Goal: Task Accomplishment & Management: Manage account settings

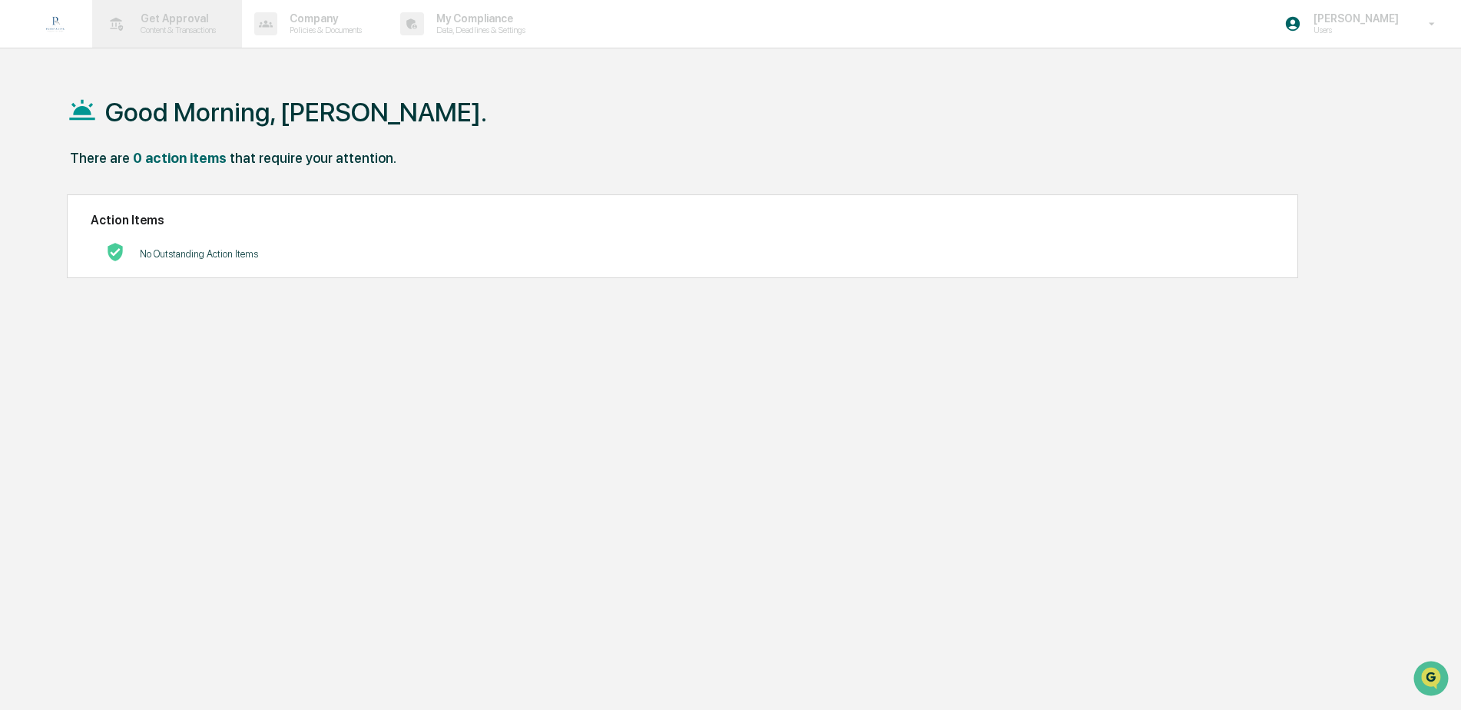
click at [168, 22] on p "Get Approval" at bounding box center [175, 18] width 95 height 12
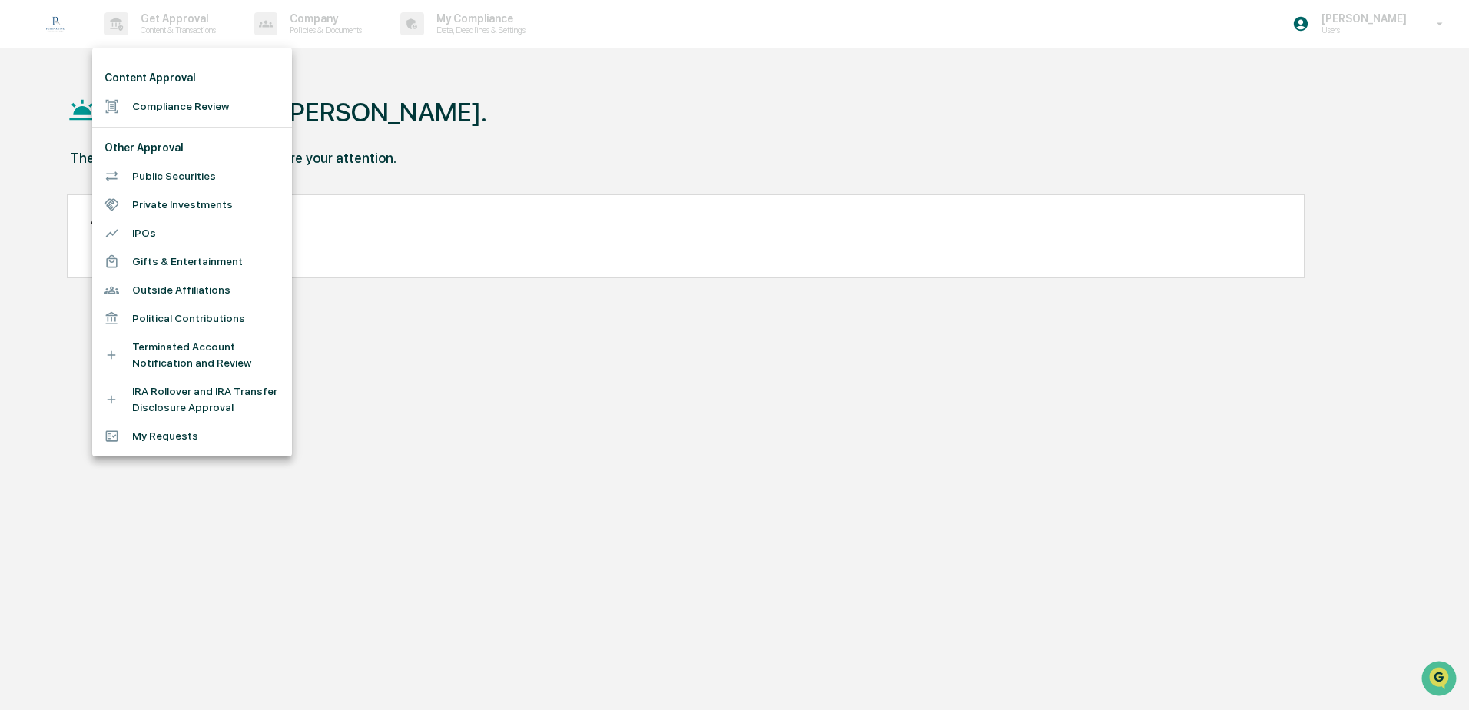
click at [159, 106] on li "Compliance Review" at bounding box center [192, 106] width 200 height 28
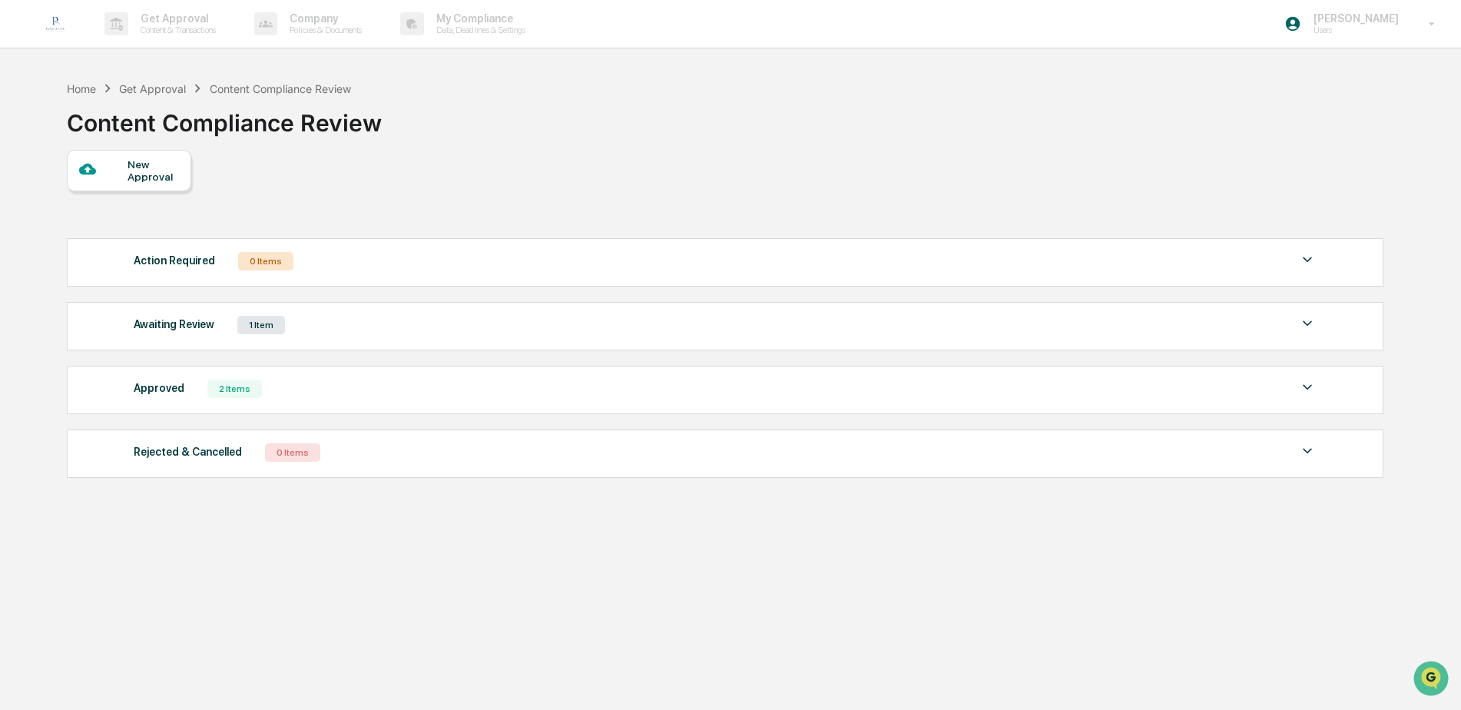
click at [305, 323] on div "Awaiting Review 1 Item" at bounding box center [726, 325] width 1184 height 22
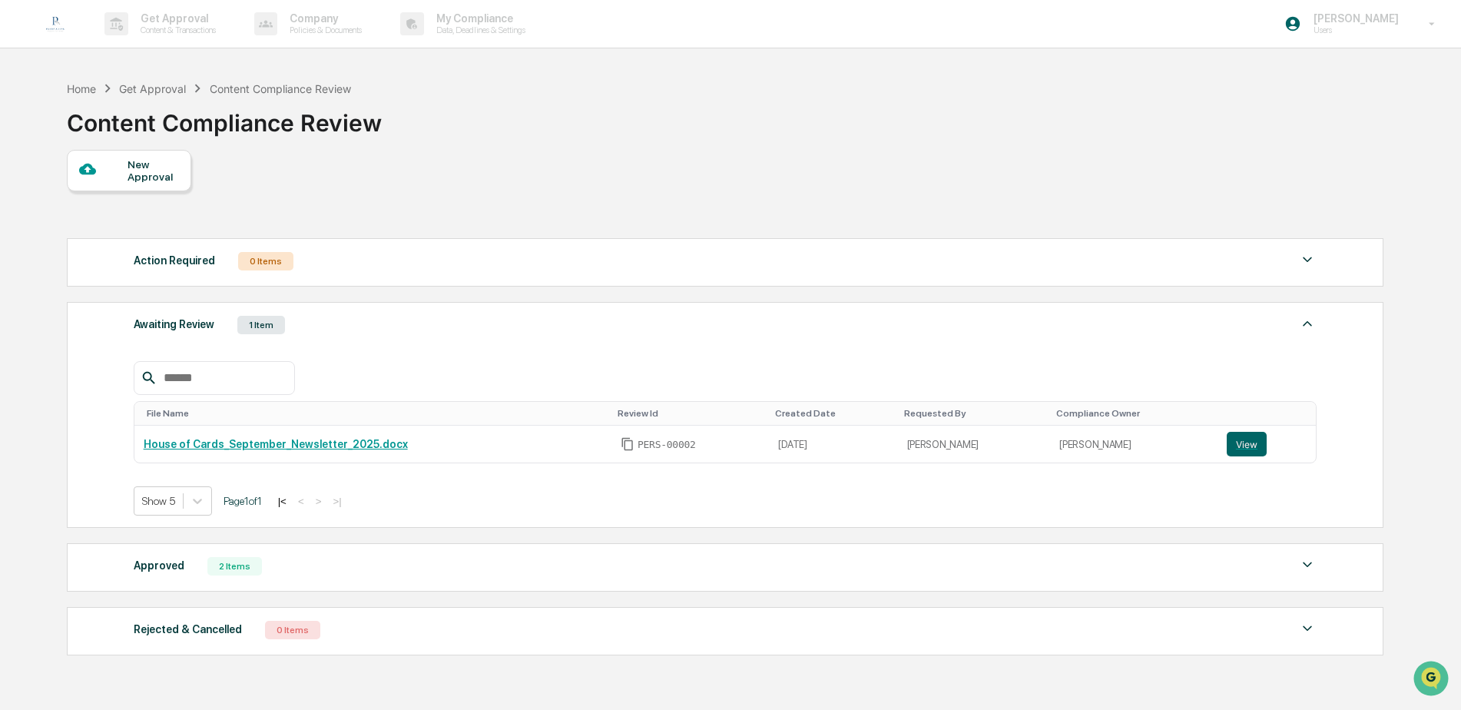
click at [504, 206] on div "New Approval Action Required 0 Items No data to display Show 5 Page 1 of 0 |< <…" at bounding box center [724, 406] width 1315 height 513
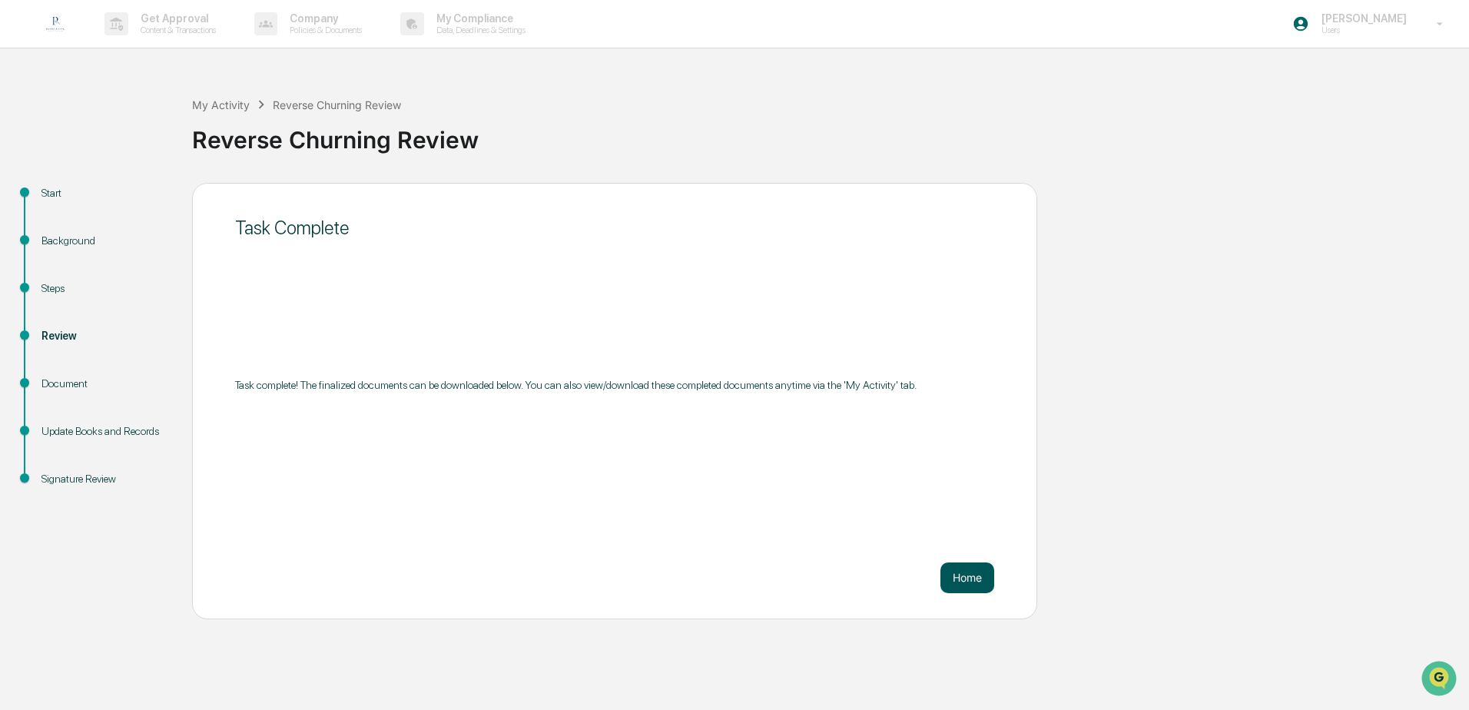
click at [967, 576] on button "Home" at bounding box center [967, 577] width 54 height 31
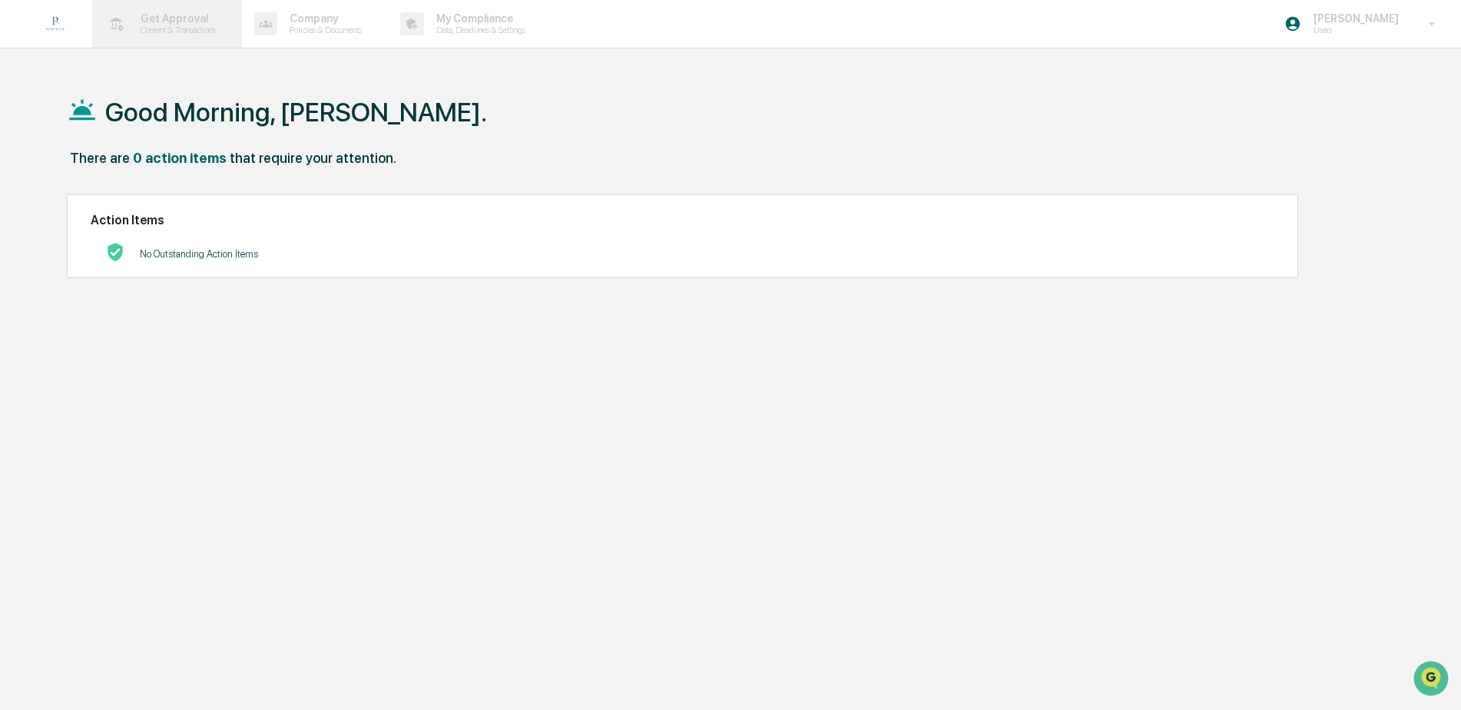
click at [188, 33] on p "Content & Transactions" at bounding box center [175, 30] width 95 height 11
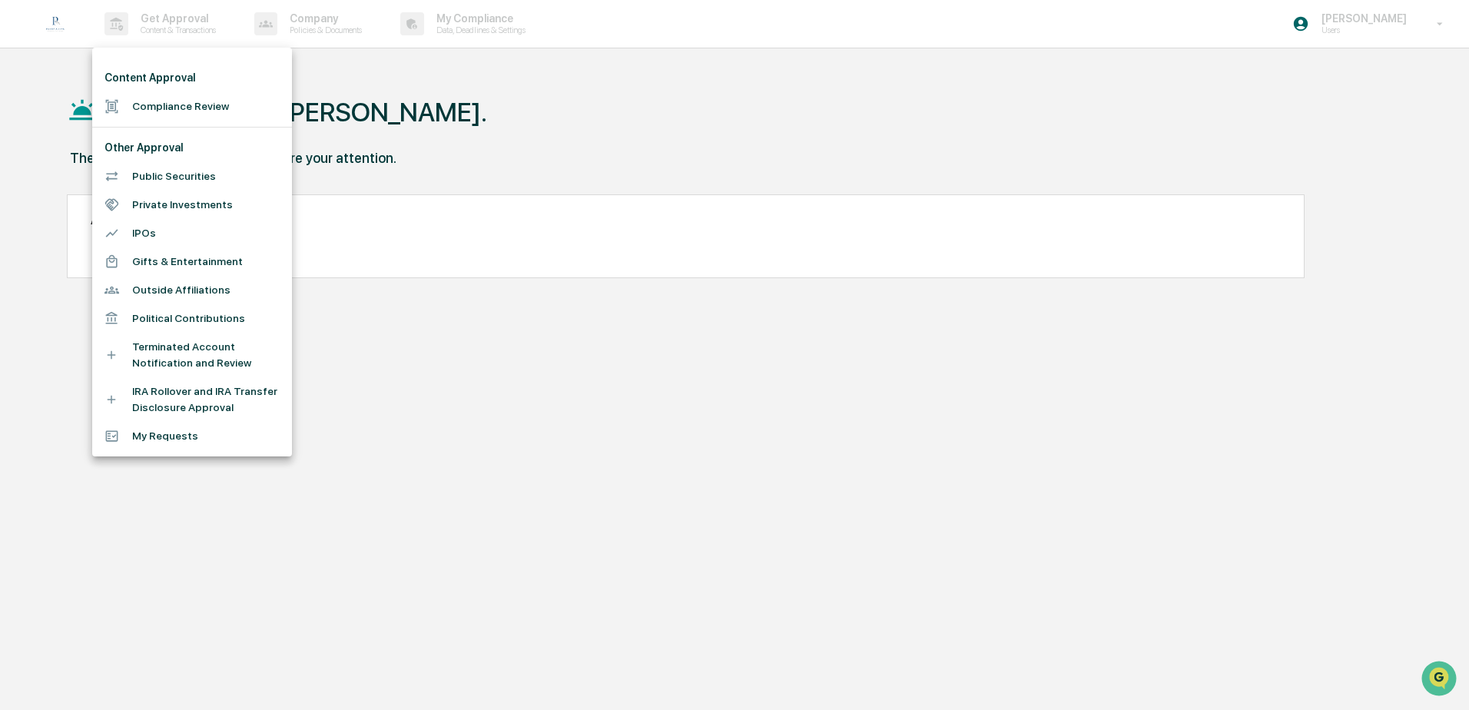
click at [328, 20] on div at bounding box center [734, 355] width 1469 height 710
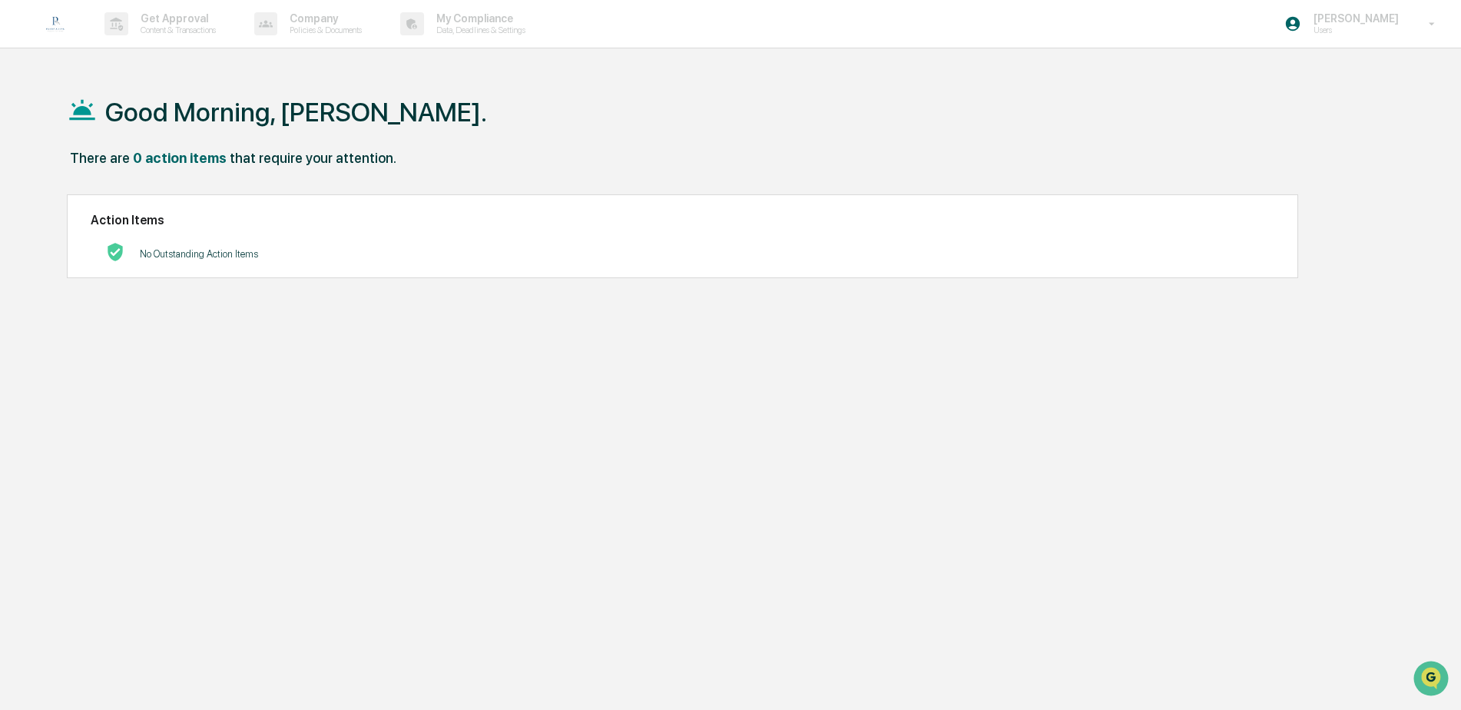
click at [328, 32] on div "Content Approval Compliance Review Other Approval Public Securities Private Inv…" at bounding box center [730, 355] width 1461 height 710
click at [306, 28] on p "Policies & Documents" at bounding box center [323, 30] width 92 height 11
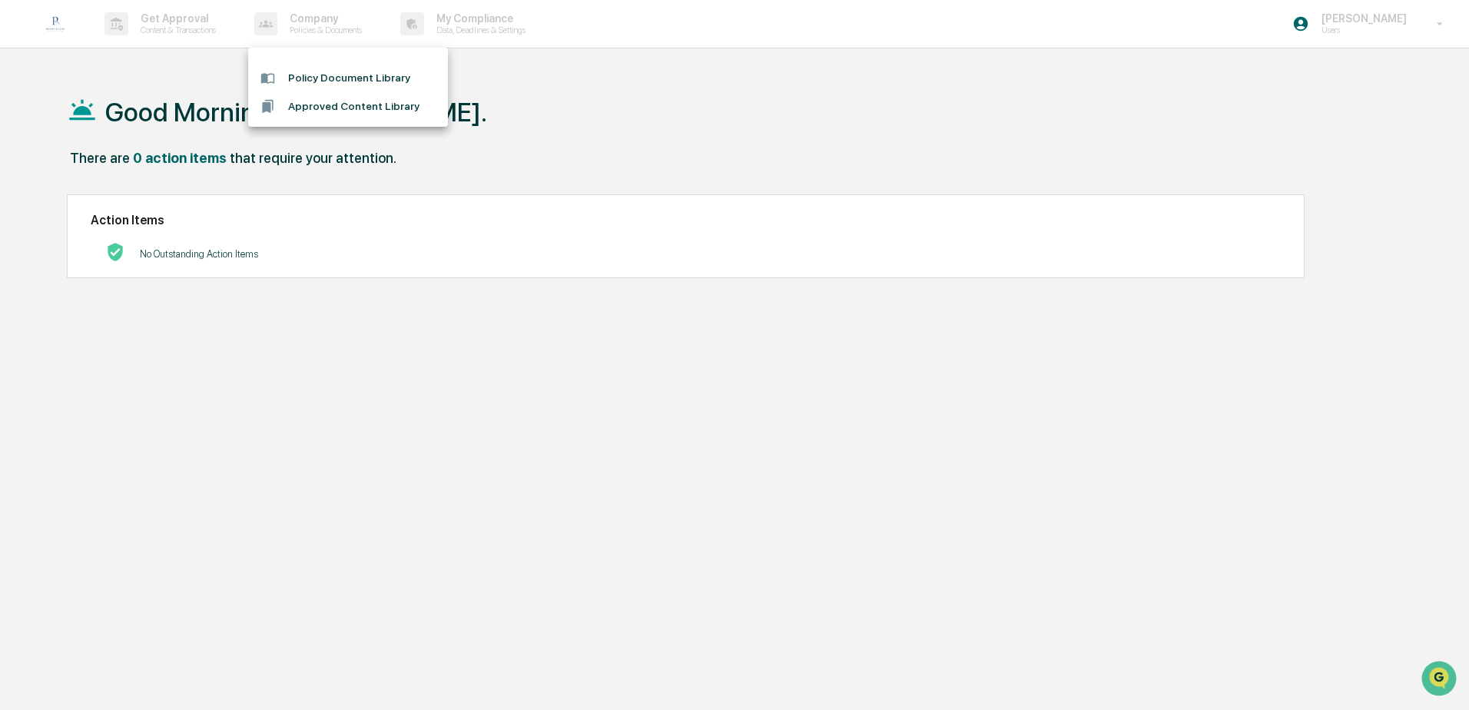
click at [459, 27] on div at bounding box center [734, 355] width 1469 height 710
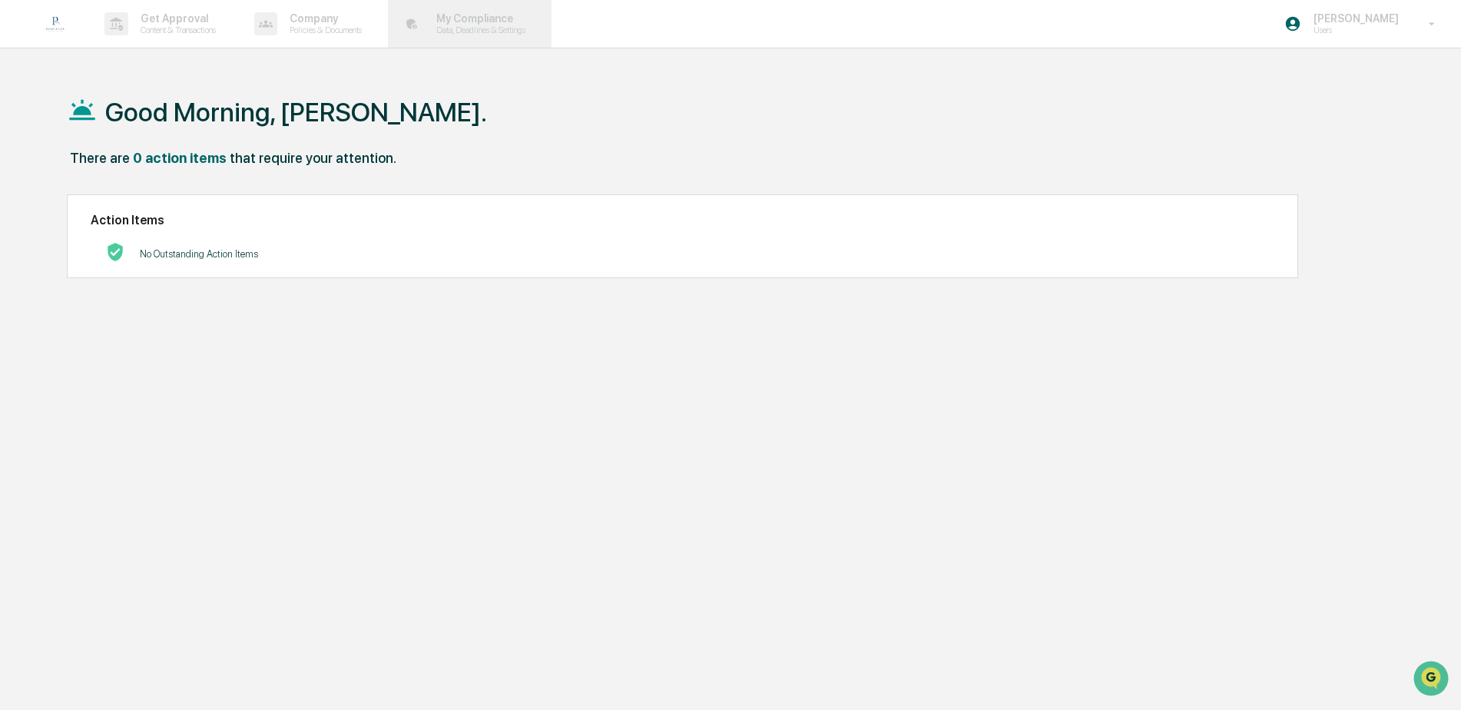
click at [473, 18] on p "My Compliance" at bounding box center [478, 18] width 109 height 12
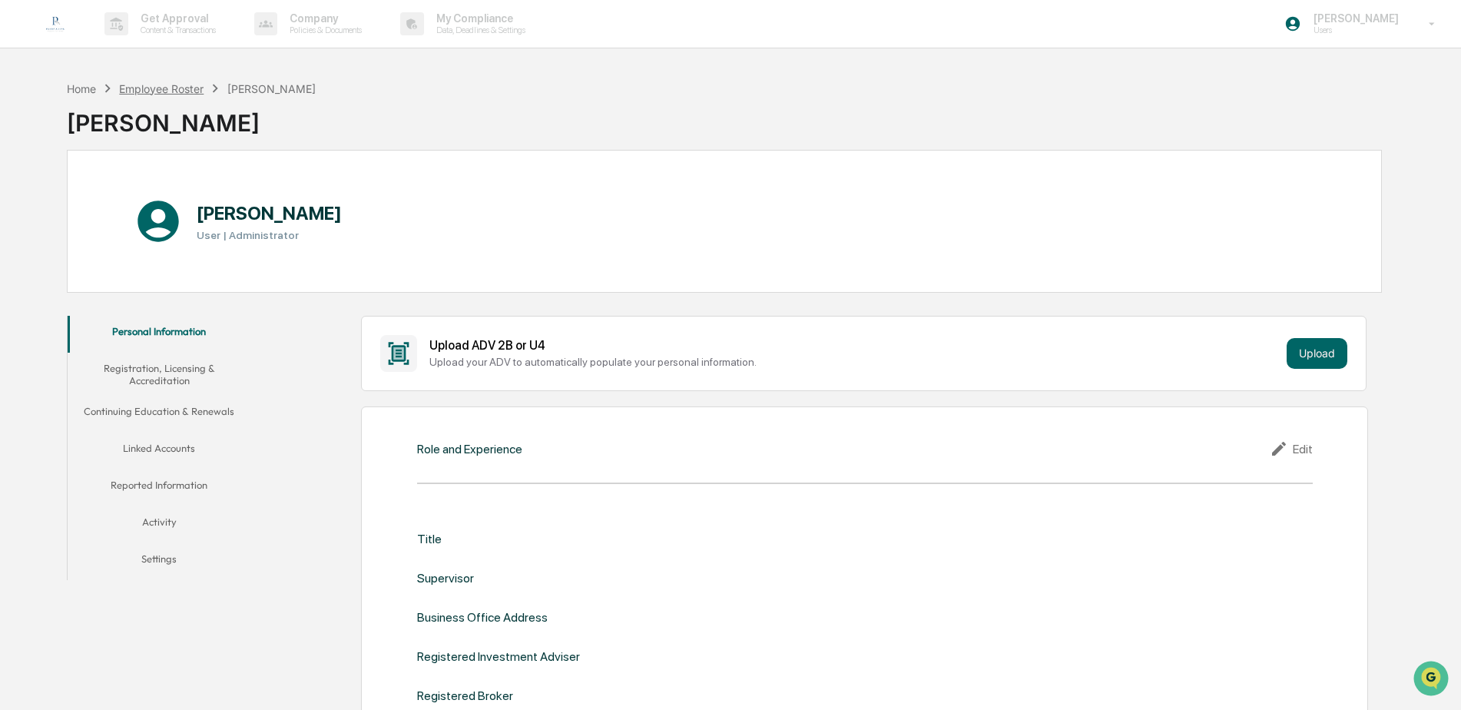
click at [168, 83] on div "Employee Roster" at bounding box center [161, 88] width 85 height 13
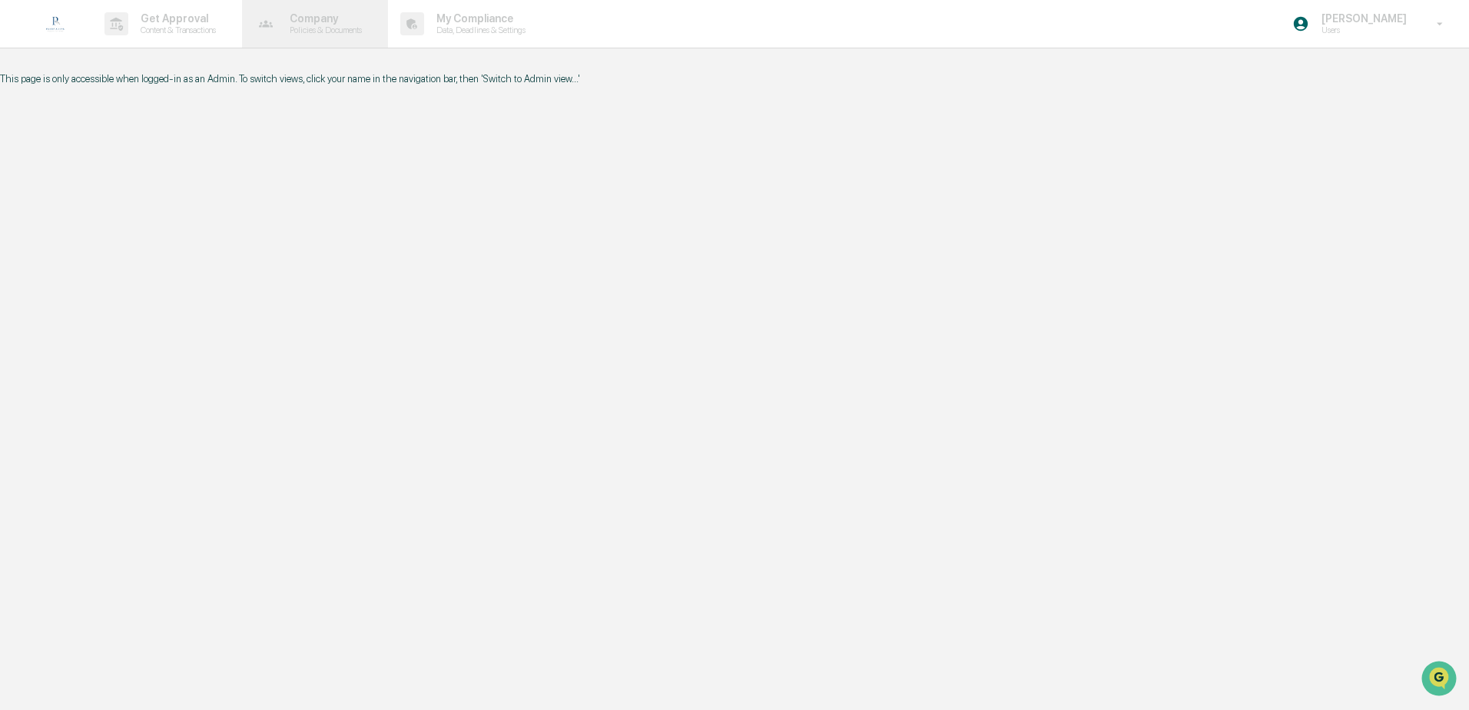
click at [318, 24] on p "Company" at bounding box center [323, 18] width 92 height 12
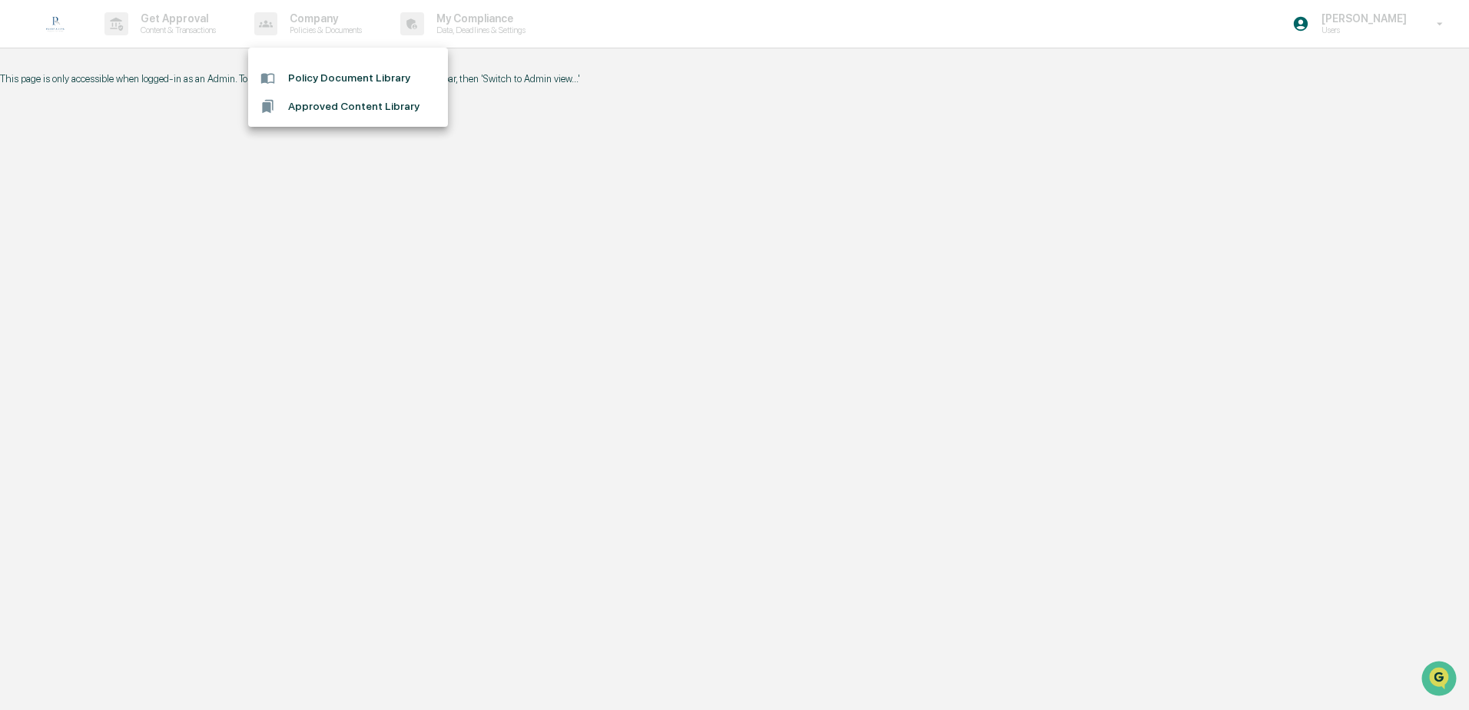
click at [197, 34] on div at bounding box center [734, 355] width 1469 height 710
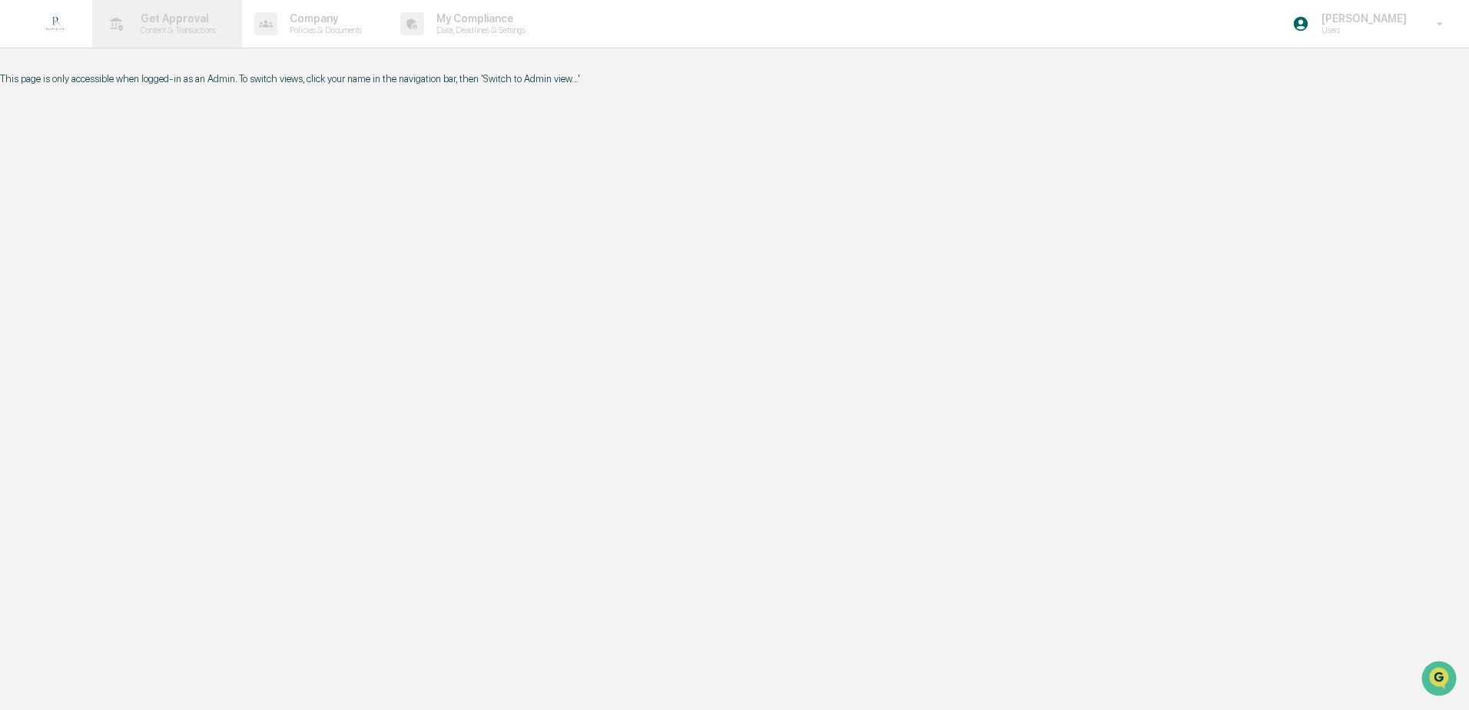
click at [167, 17] on p "Get Approval" at bounding box center [175, 18] width 95 height 12
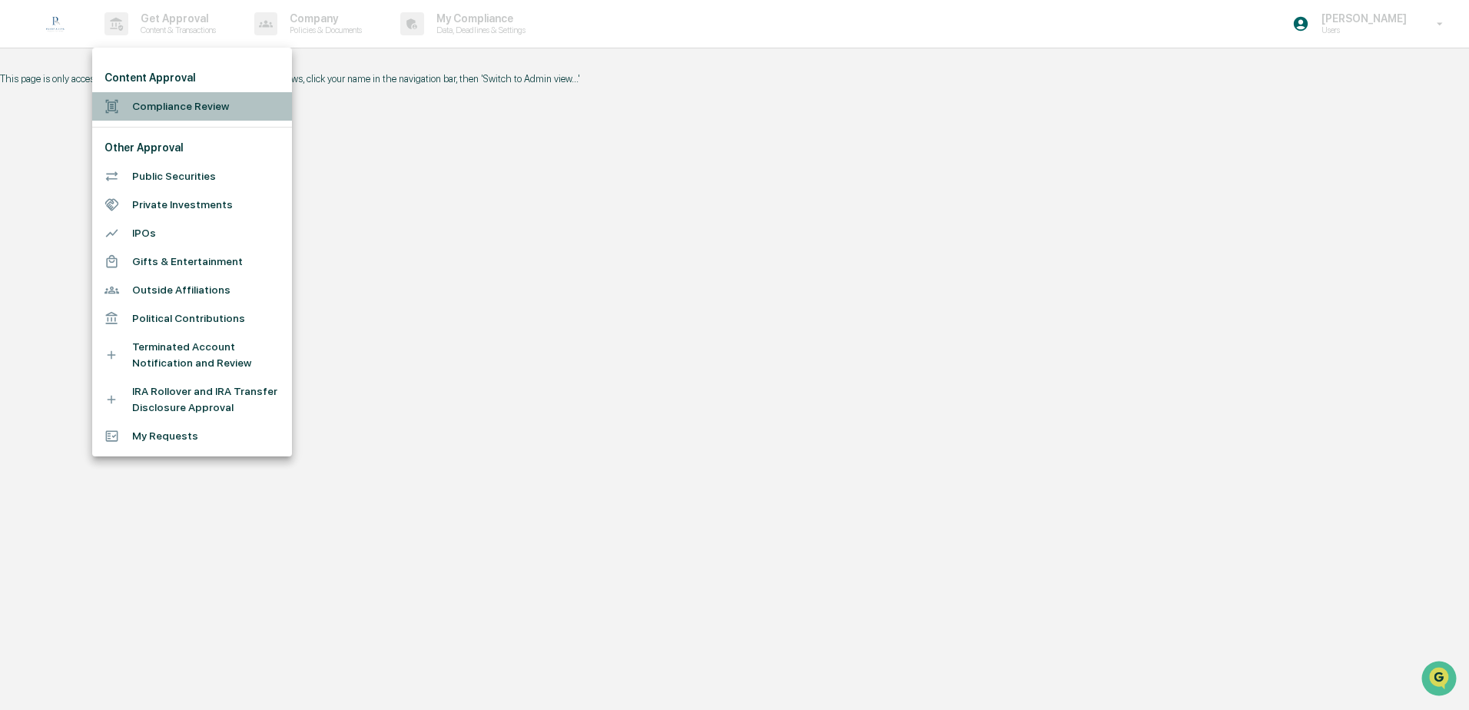
click at [164, 106] on li "Compliance Review" at bounding box center [192, 106] width 200 height 28
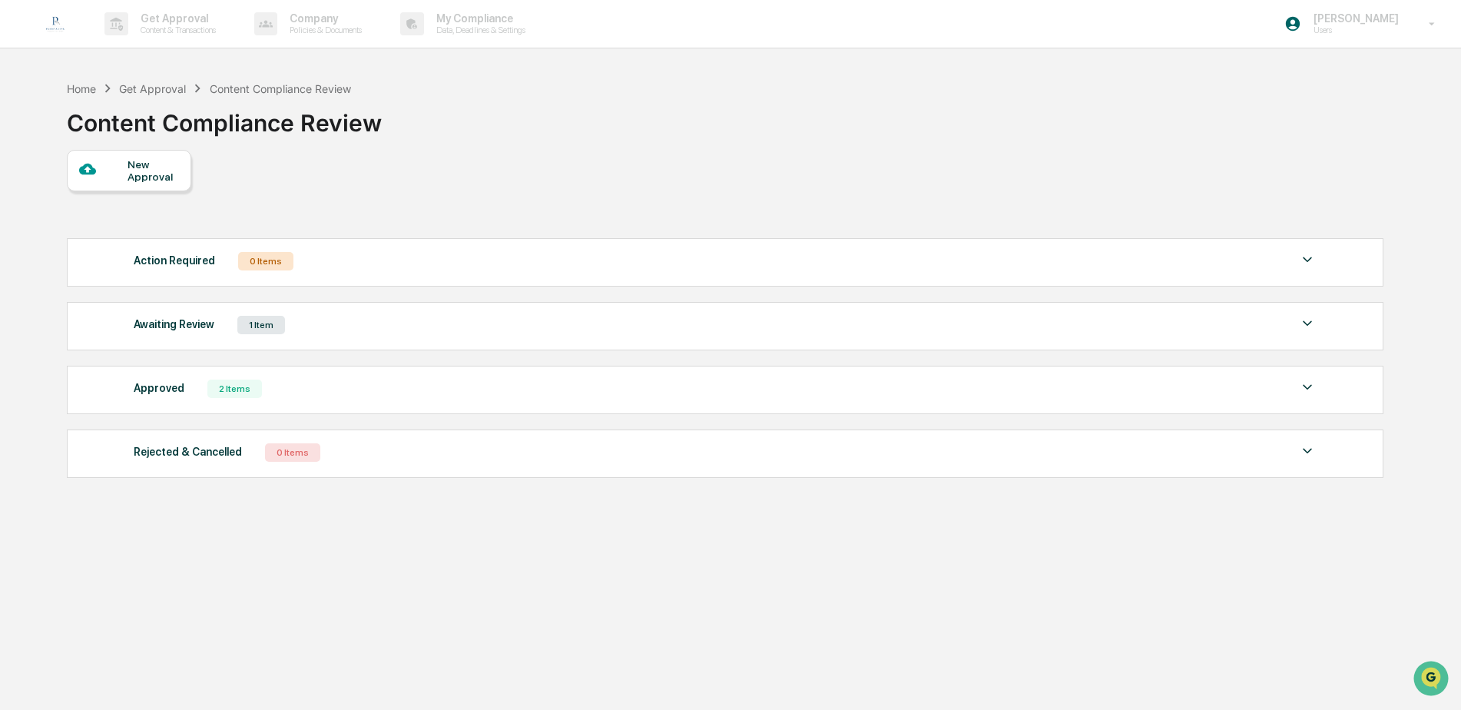
click at [158, 88] on div "Get Approval" at bounding box center [152, 88] width 67 height 13
click at [53, 18] on img at bounding box center [55, 23] width 37 height 37
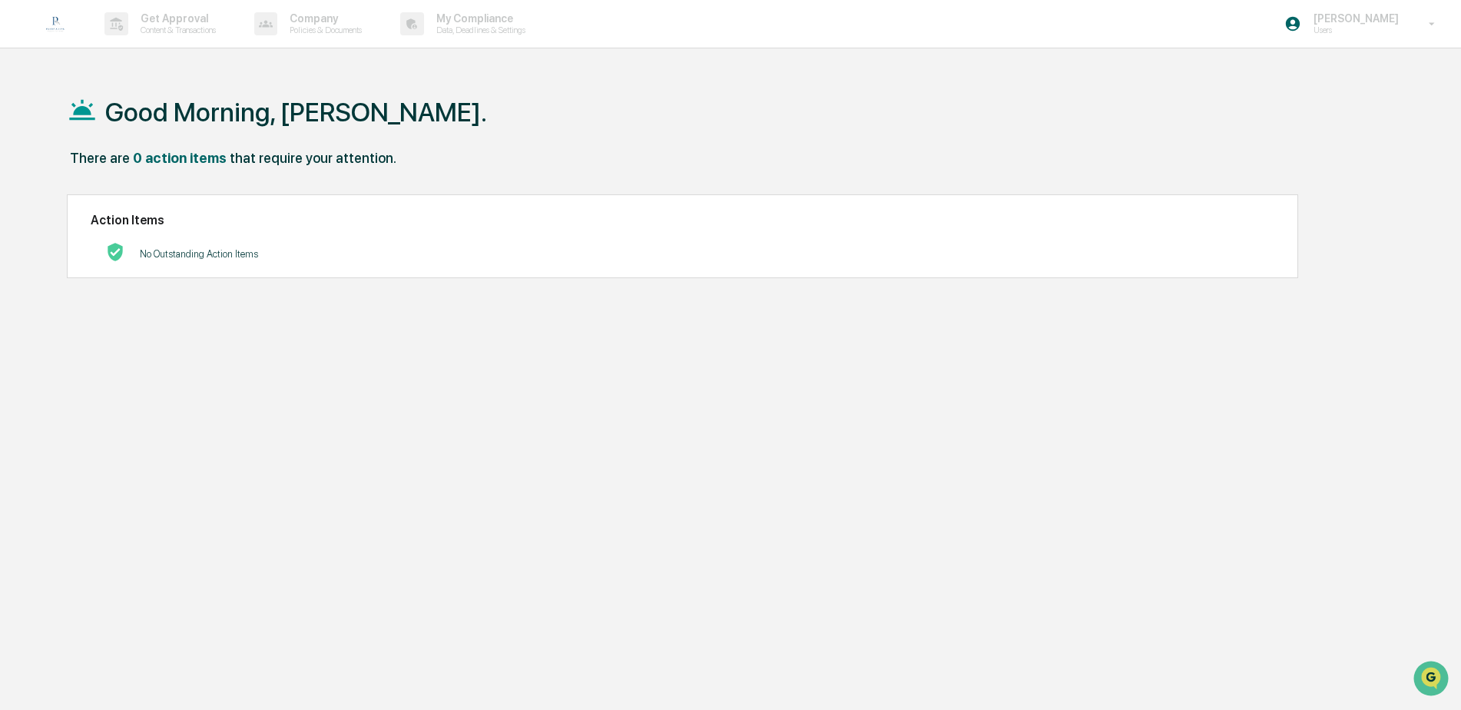
click at [1351, 18] on p "[PERSON_NAME]" at bounding box center [1354, 18] width 105 height 12
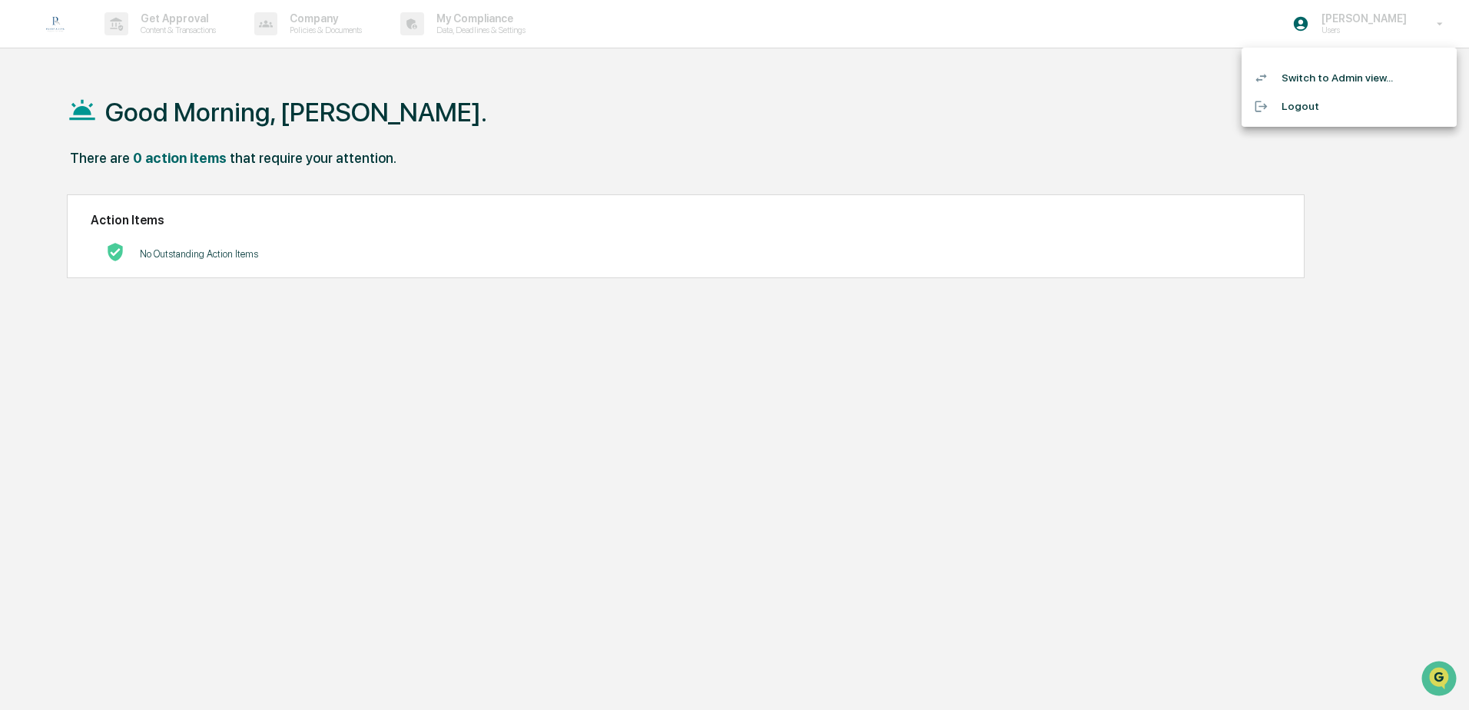
drag, startPoint x: 1351, startPoint y: 18, endPoint x: 1078, endPoint y: 95, distance: 283.2
click at [1078, 95] on div at bounding box center [734, 355] width 1469 height 710
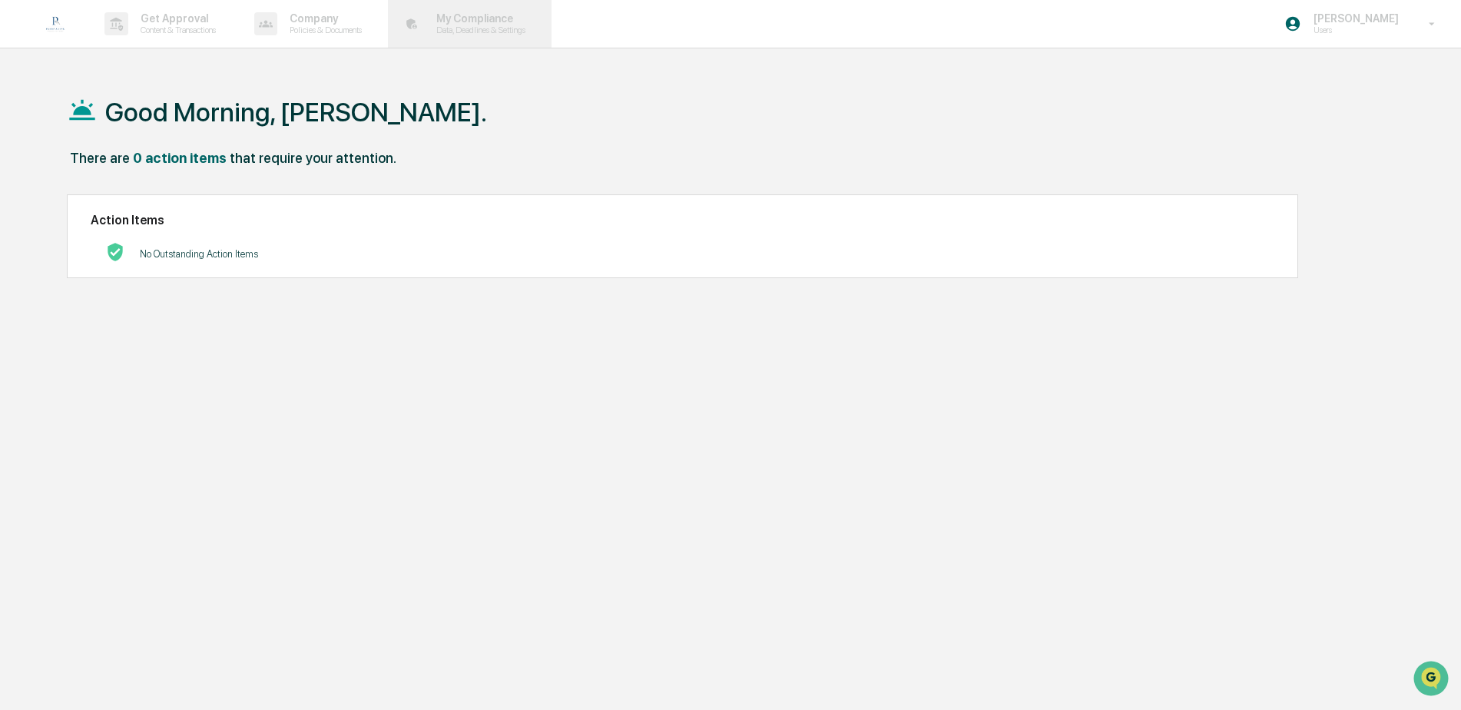
click at [496, 32] on p "Data, Deadlines & Settings" at bounding box center [478, 30] width 109 height 11
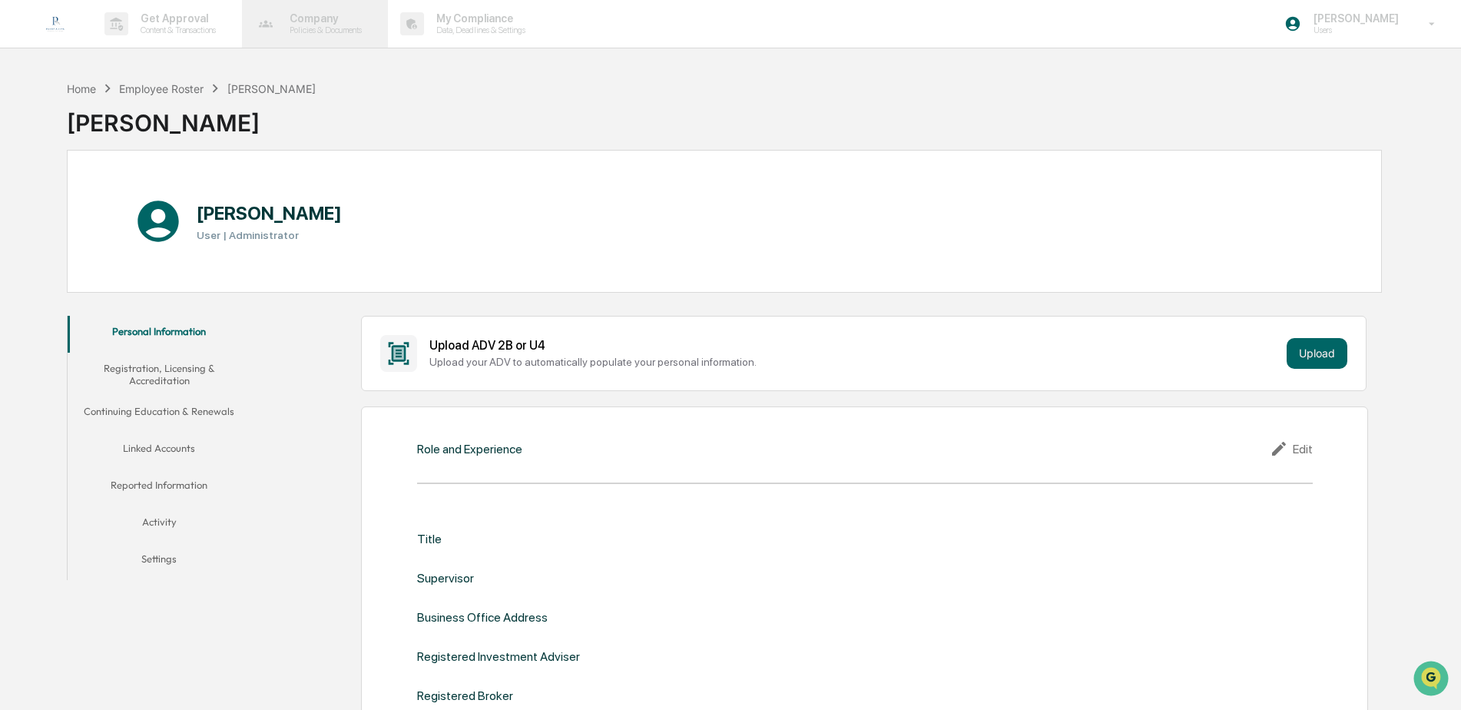
click at [334, 24] on p "Company" at bounding box center [323, 18] width 92 height 12
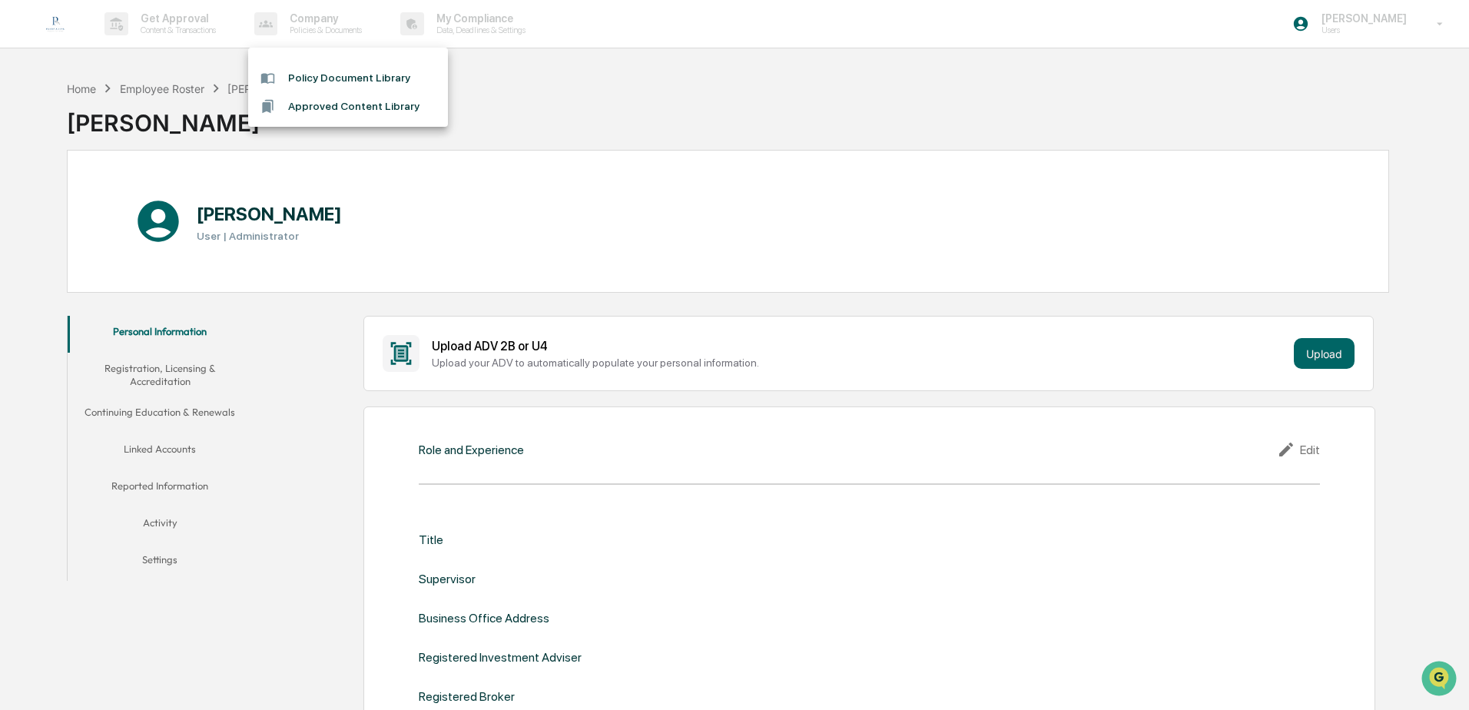
click at [188, 21] on div at bounding box center [734, 355] width 1469 height 710
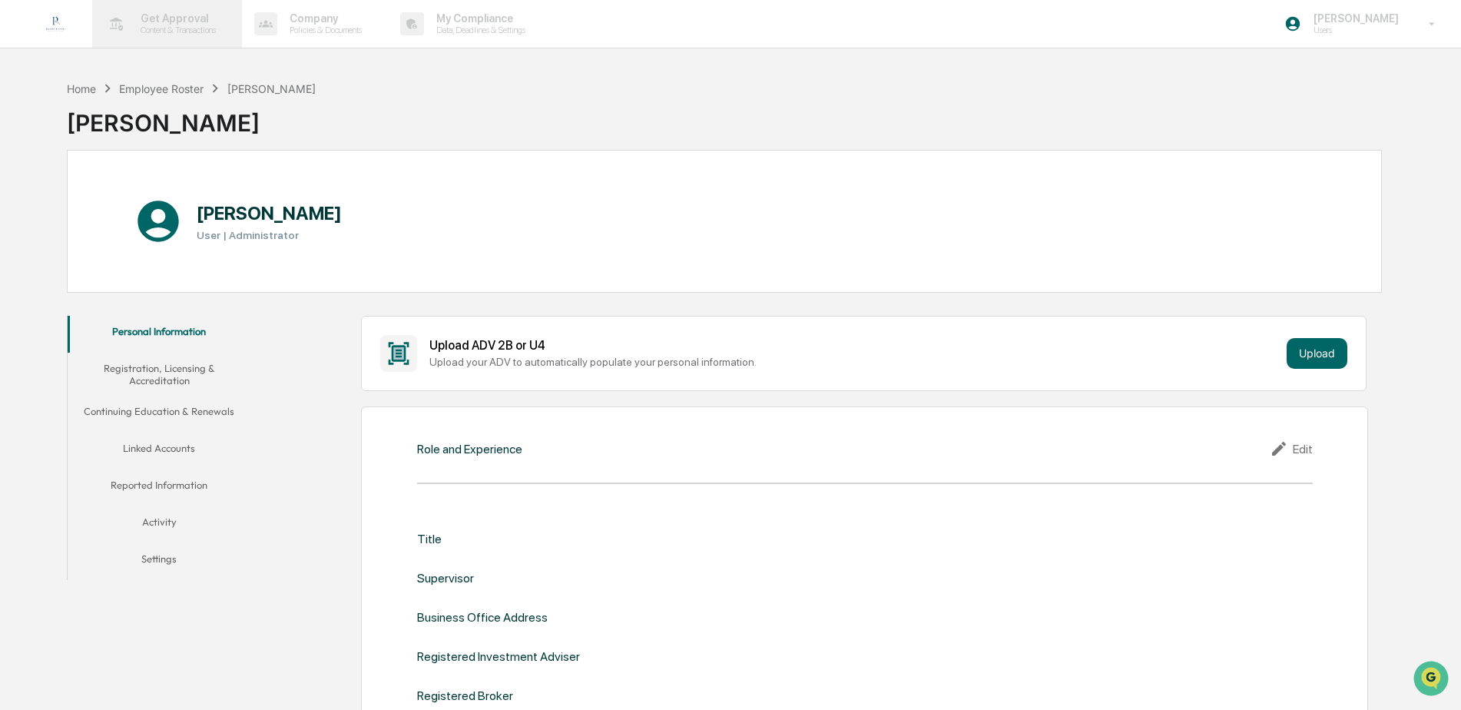
click at [164, 31] on p "Content & Transactions" at bounding box center [175, 30] width 95 height 11
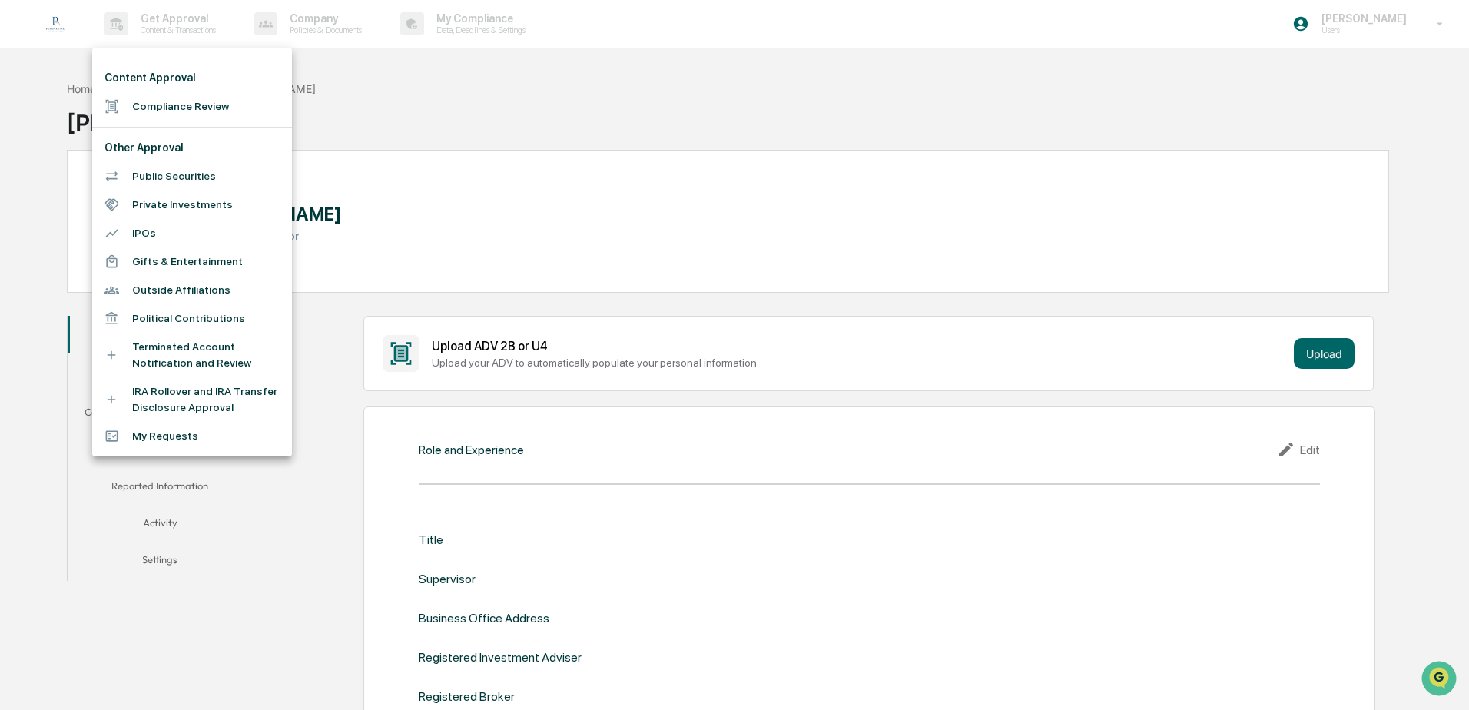
click at [77, 91] on div at bounding box center [734, 355] width 1469 height 710
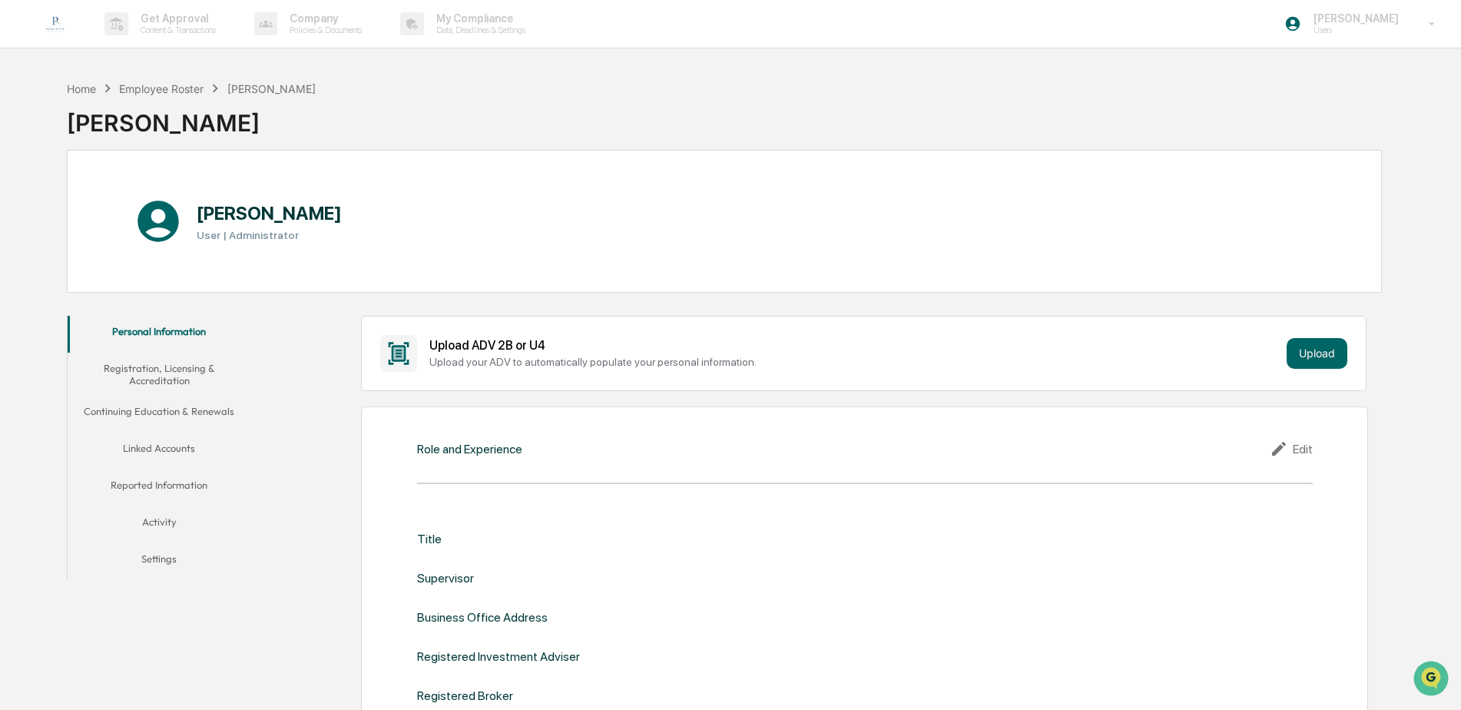
click at [92, 78] on div "Home Employee Roster James Milroy James Milroy" at bounding box center [191, 111] width 249 height 77
click at [87, 86] on div "Home" at bounding box center [81, 88] width 29 height 13
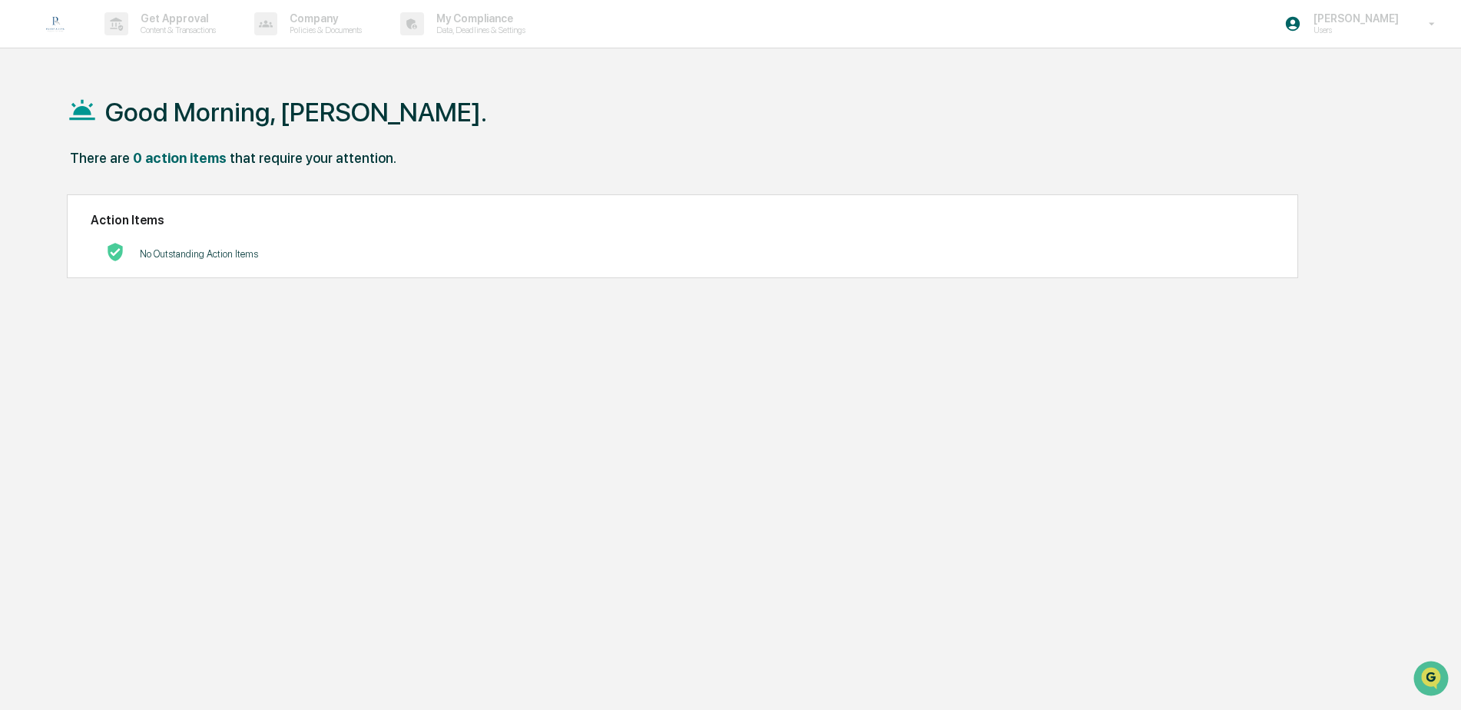
click at [57, 19] on img at bounding box center [55, 23] width 37 height 37
click at [57, 25] on img at bounding box center [55, 23] width 37 height 37
click at [1401, 22] on p "[PERSON_NAME]" at bounding box center [1354, 18] width 105 height 12
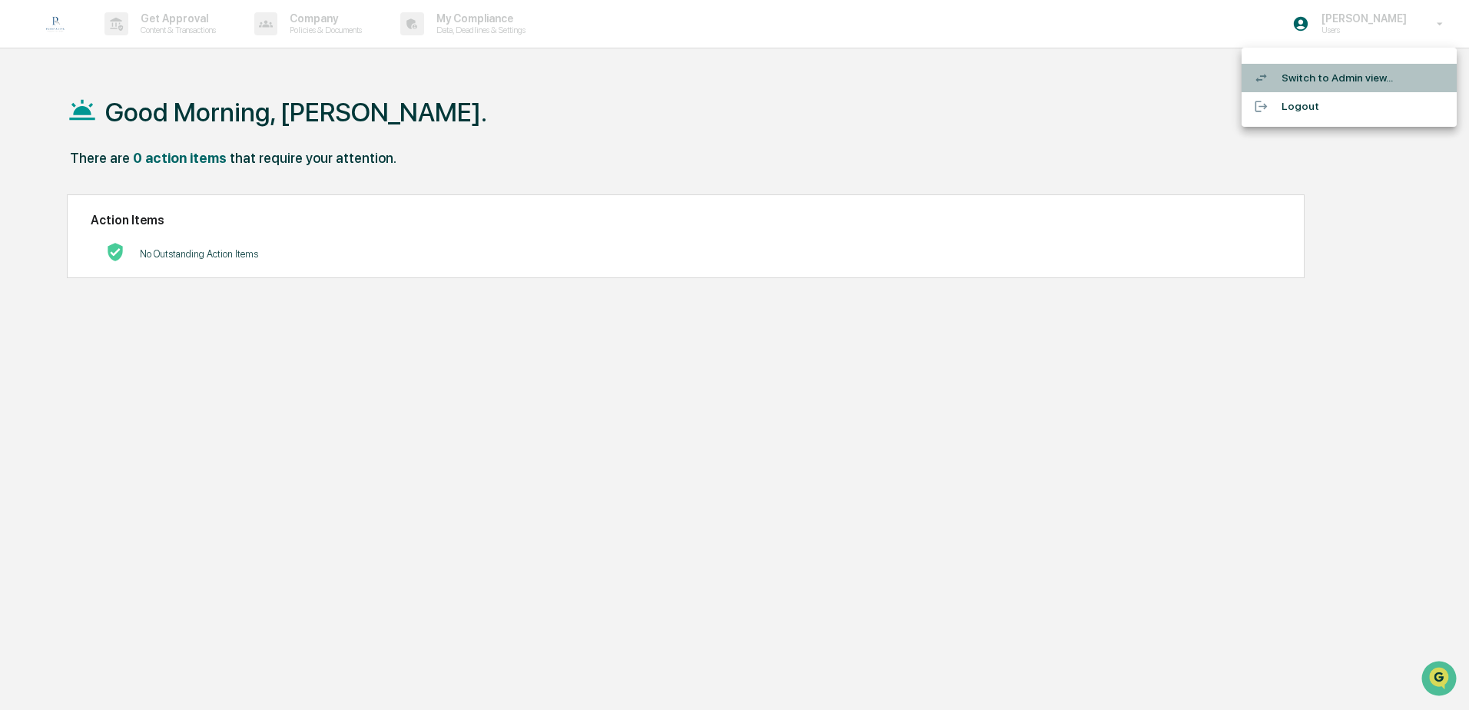
click at [1366, 81] on li "Switch to Admin view..." at bounding box center [1349, 78] width 215 height 28
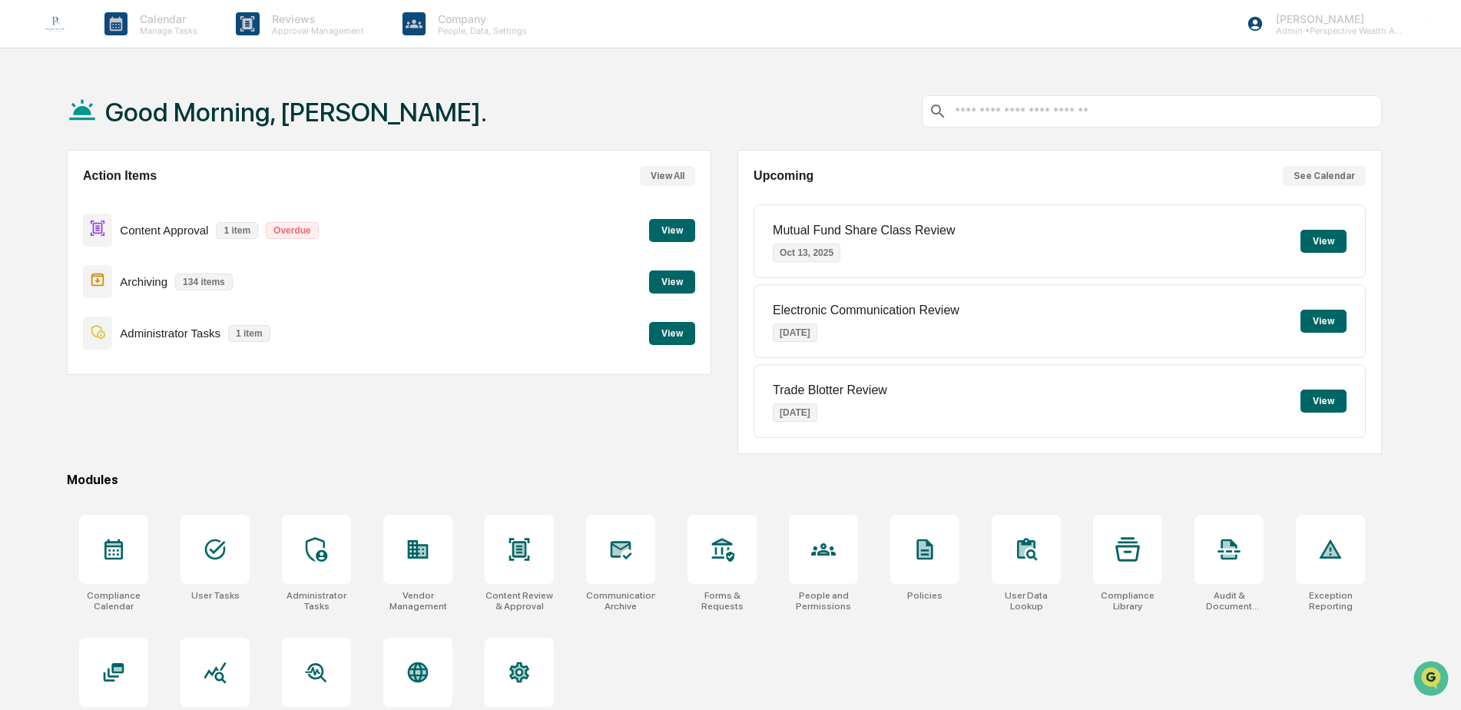
scroll to position [73, 0]
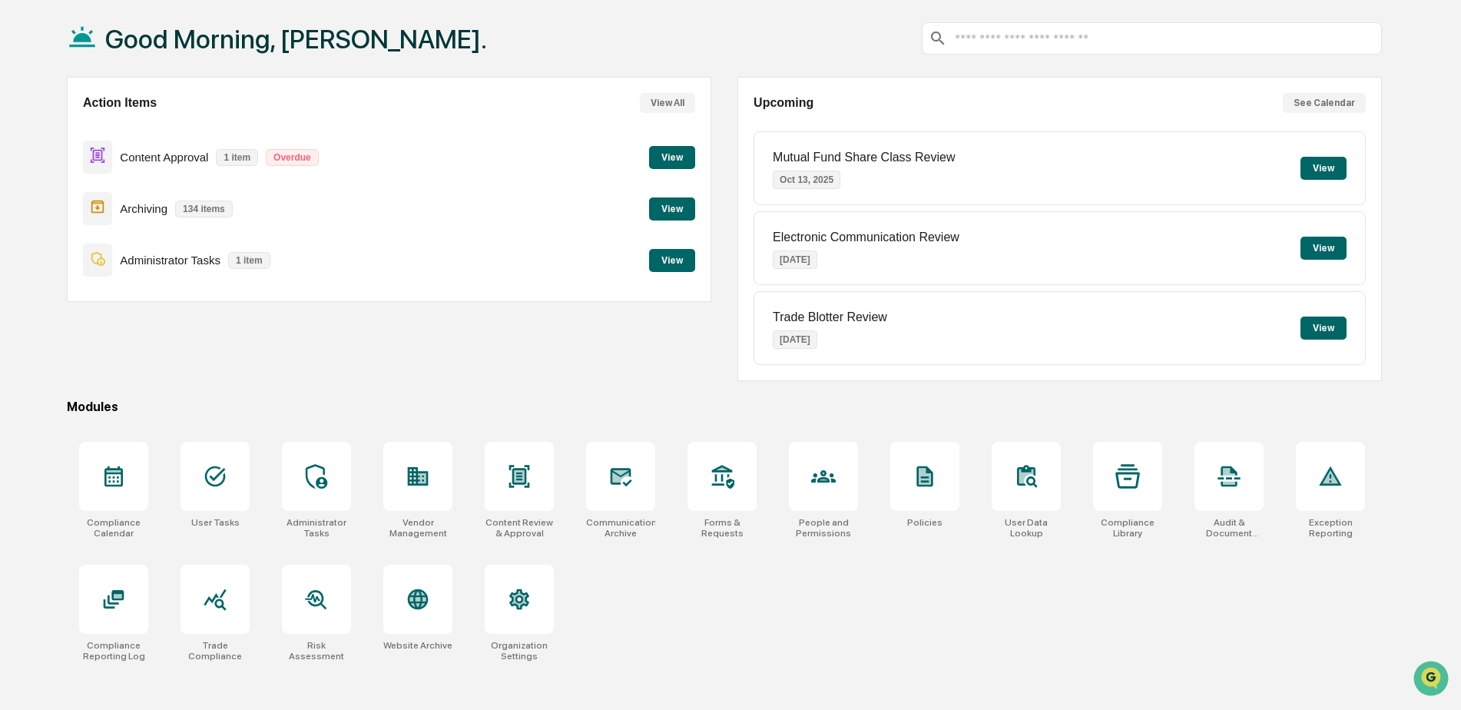
click at [1251, 166] on div "Mutual Fund Share Class Review Oct 13, 2025 View" at bounding box center [1060, 168] width 612 height 74
click at [1322, 167] on button "View" at bounding box center [1324, 168] width 46 height 23
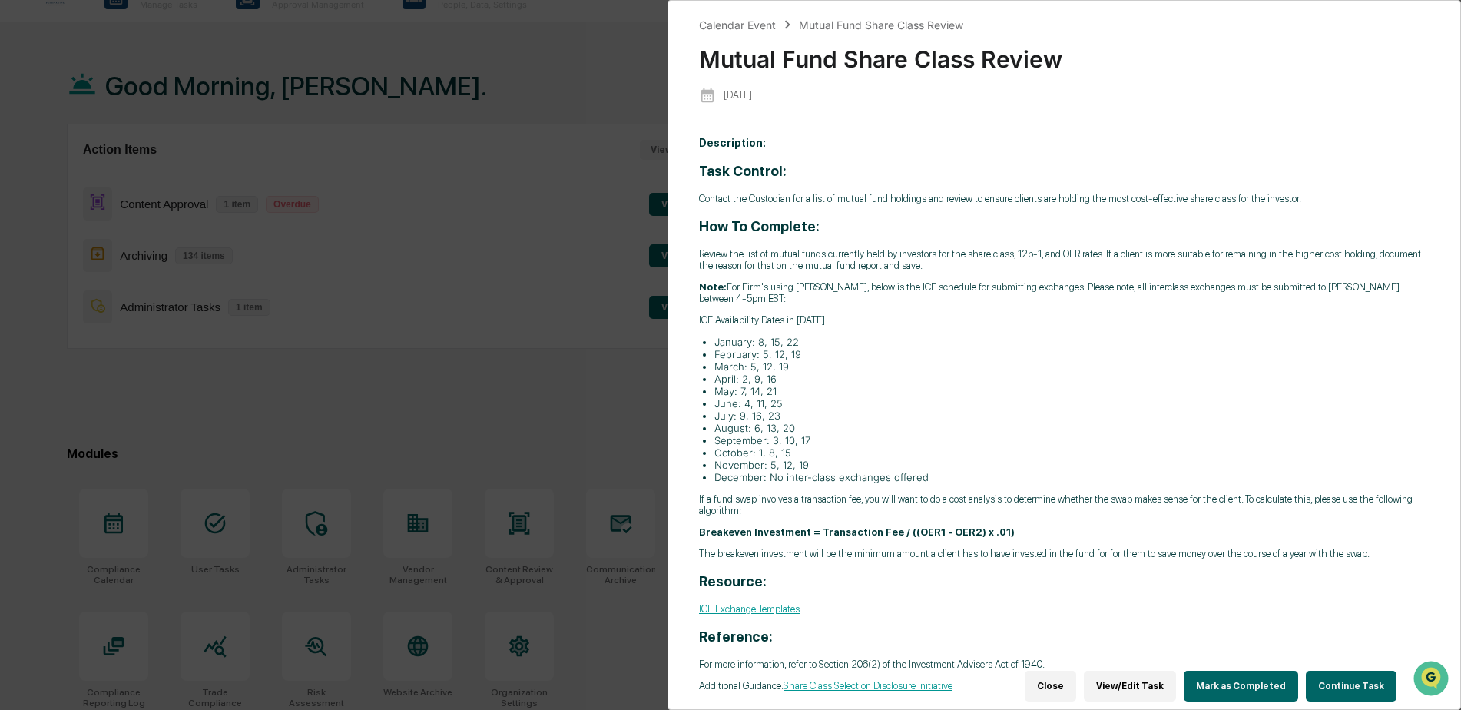
scroll to position [0, 0]
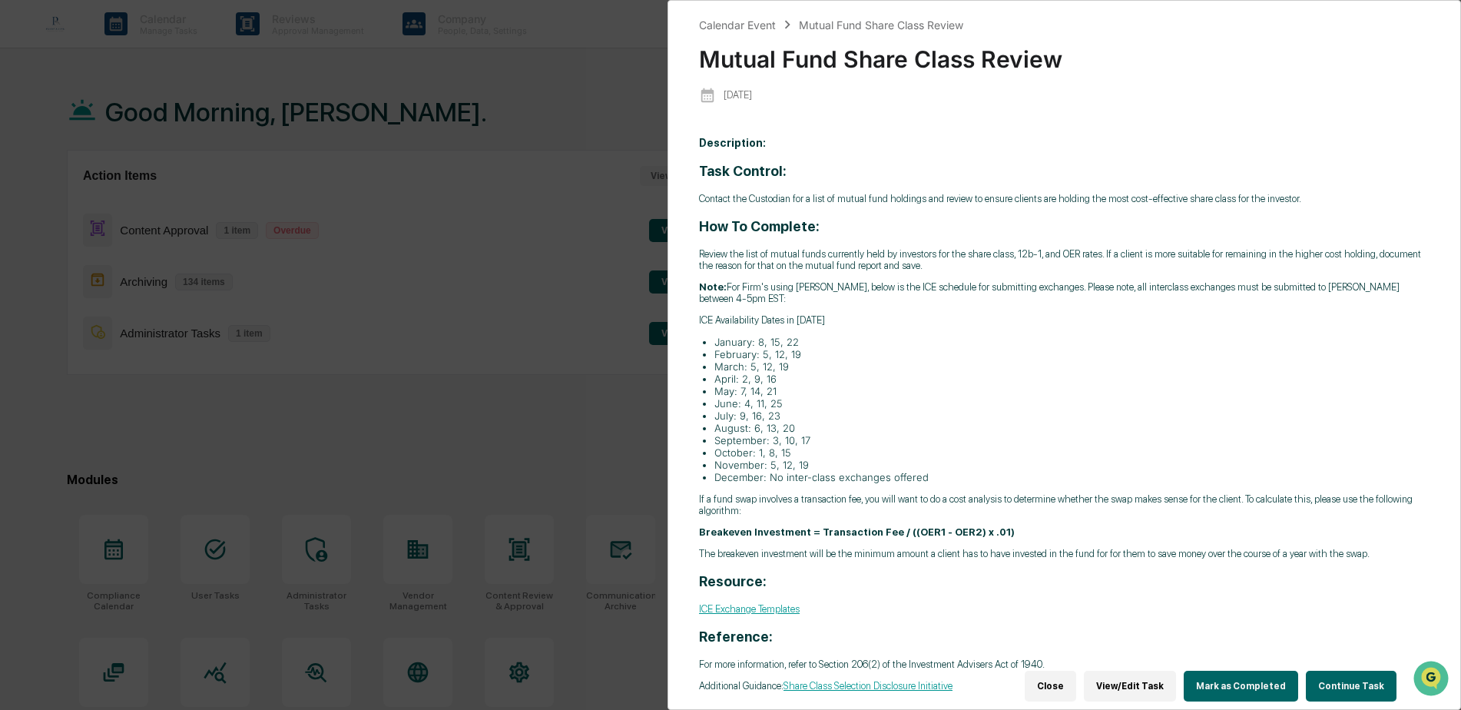
click at [1076, 686] on button "Close" at bounding box center [1050, 686] width 51 height 31
